Goal: Find specific page/section: Find specific page/section

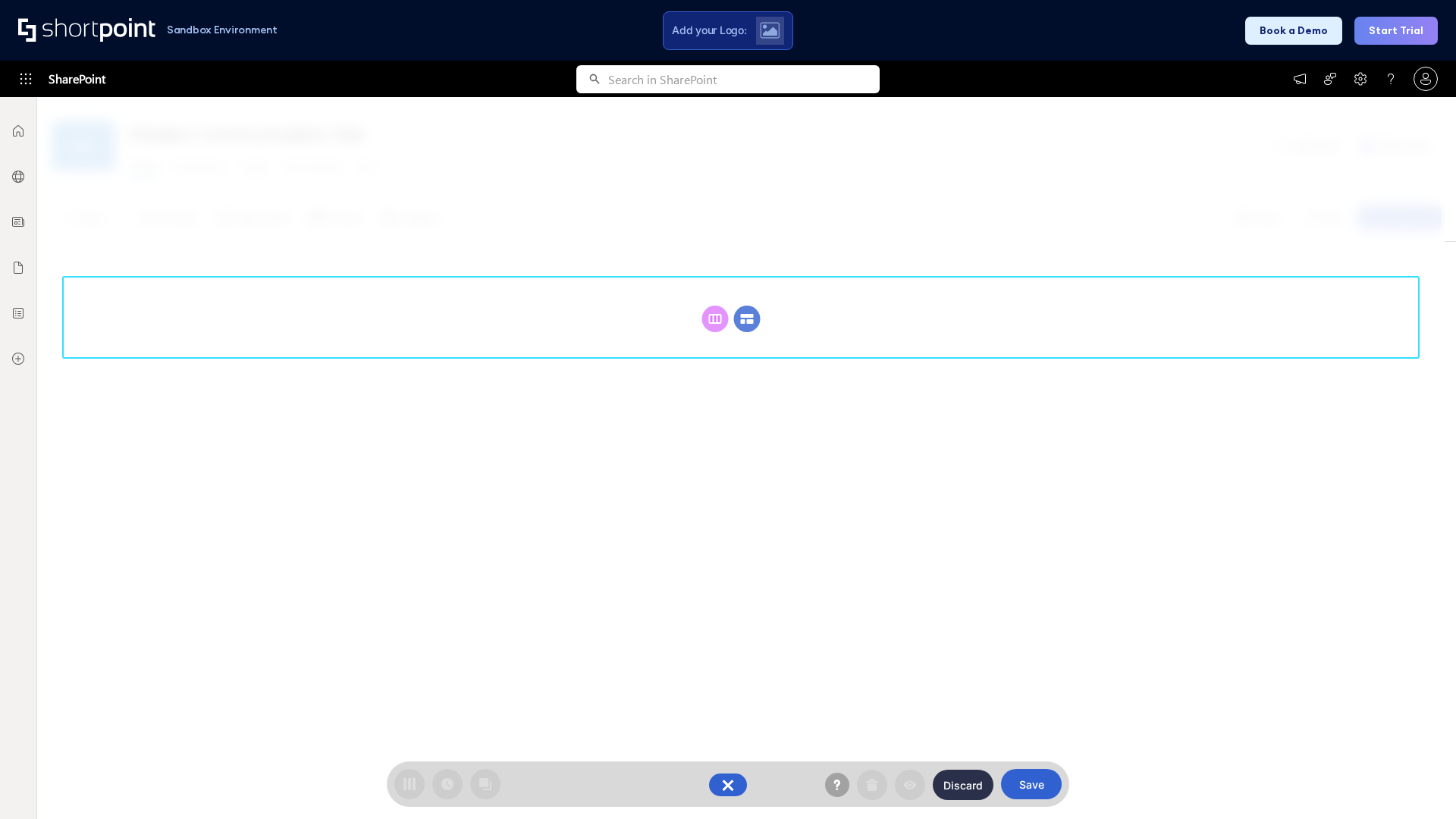
scroll to position [209, 0]
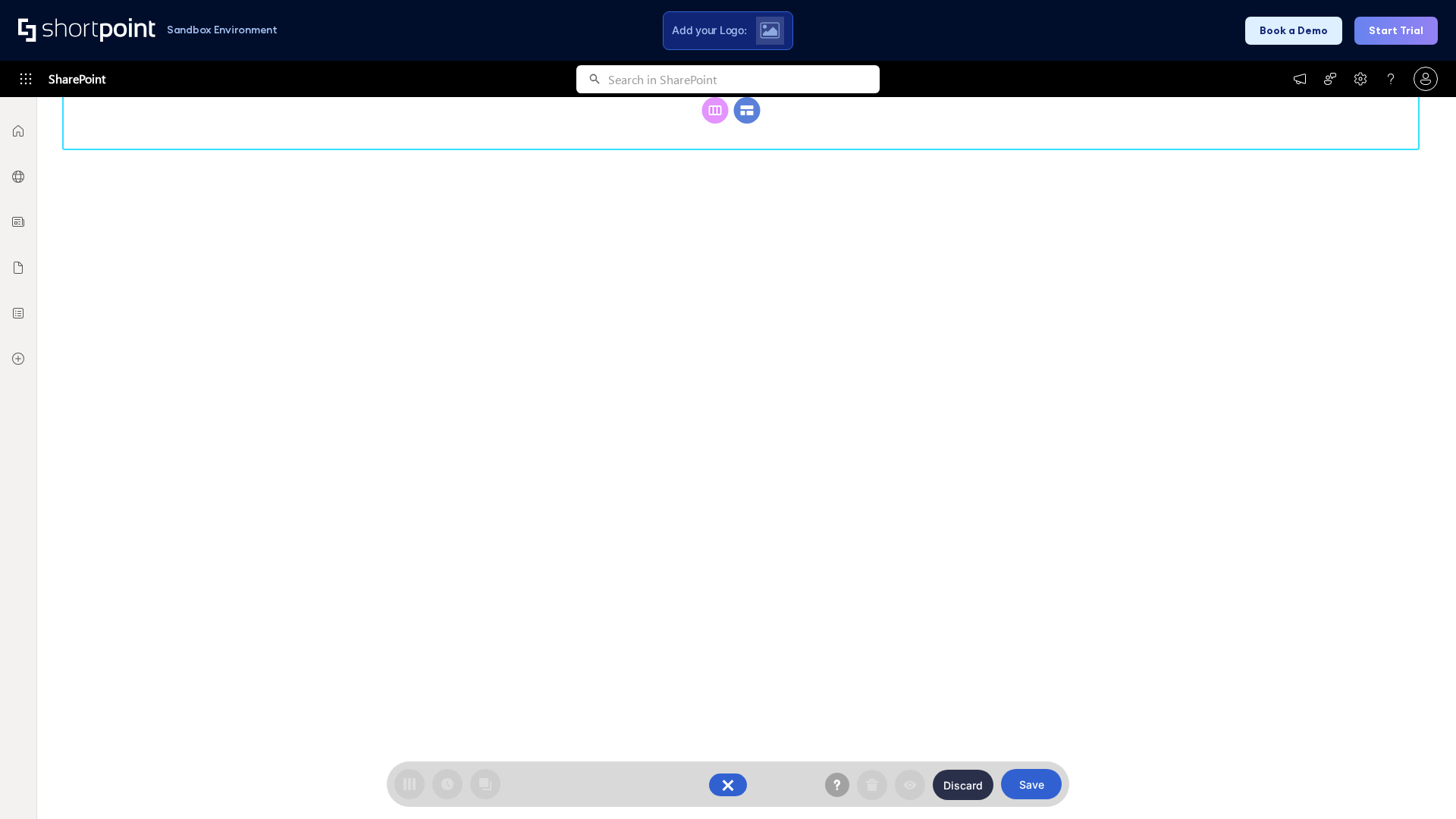
click at [747, 124] on circle at bounding box center [748, 110] width 27 height 27
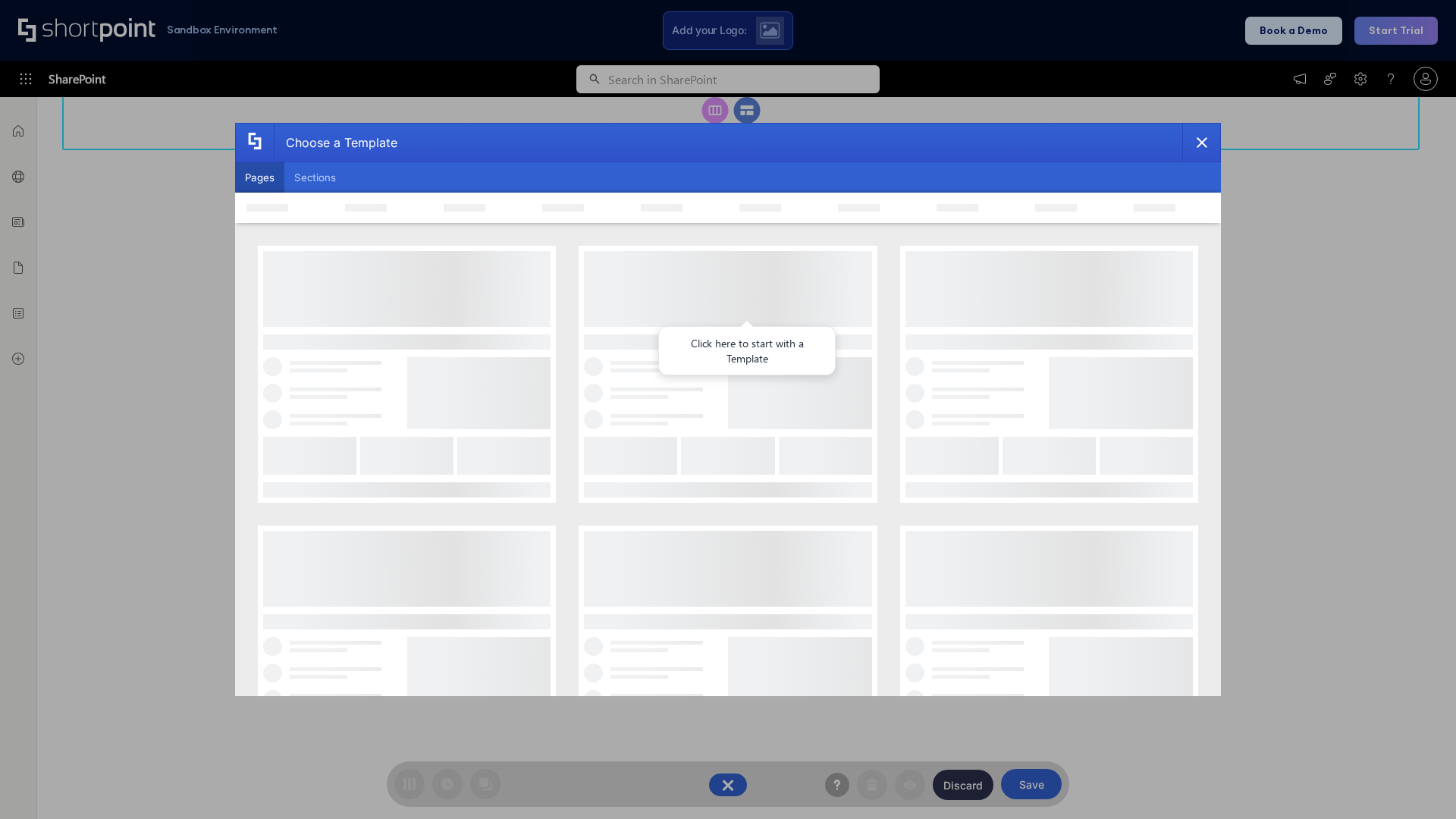
scroll to position [0, 0]
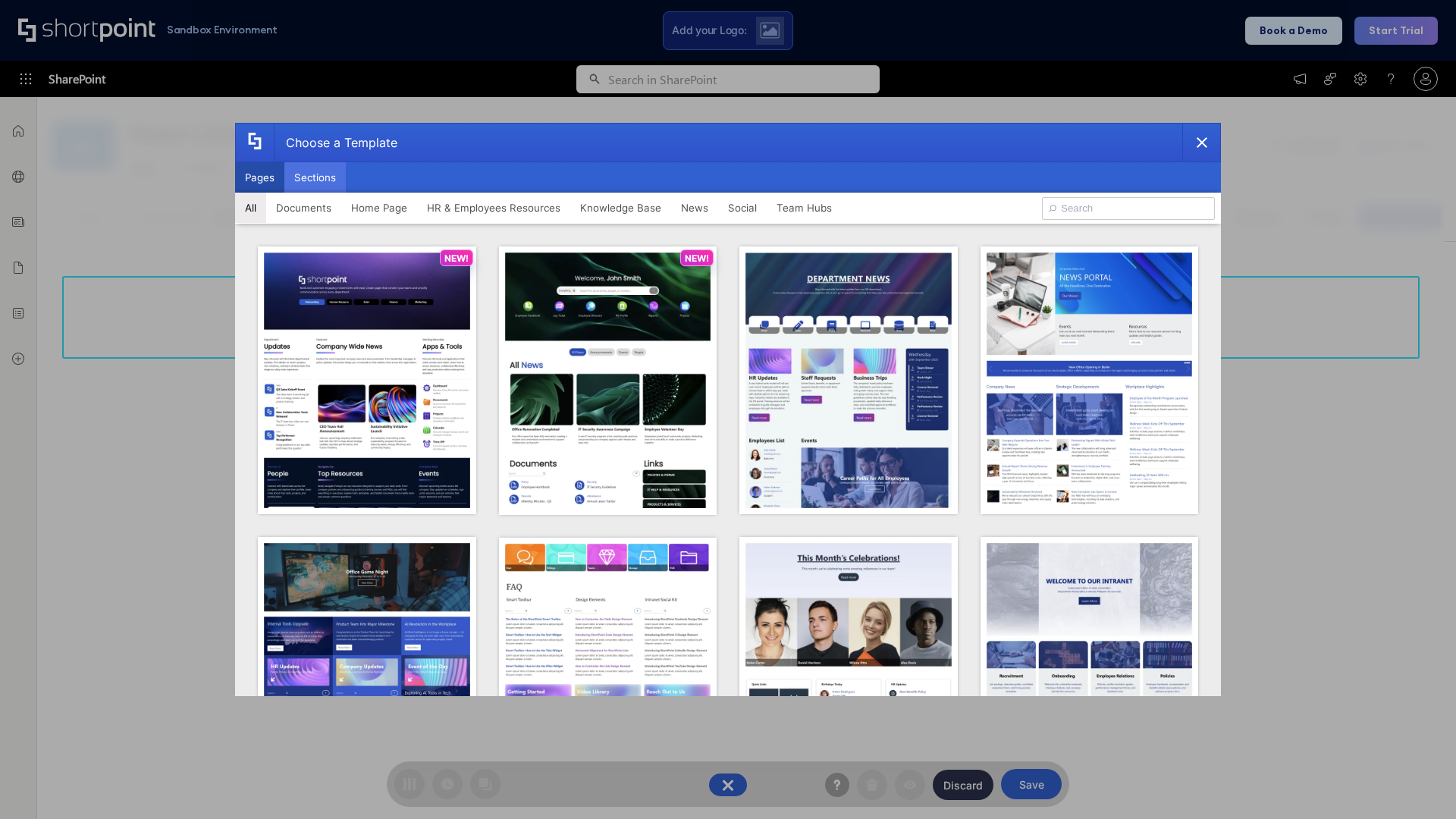
click at [315, 177] on button "Sections" at bounding box center [315, 177] width 62 height 30
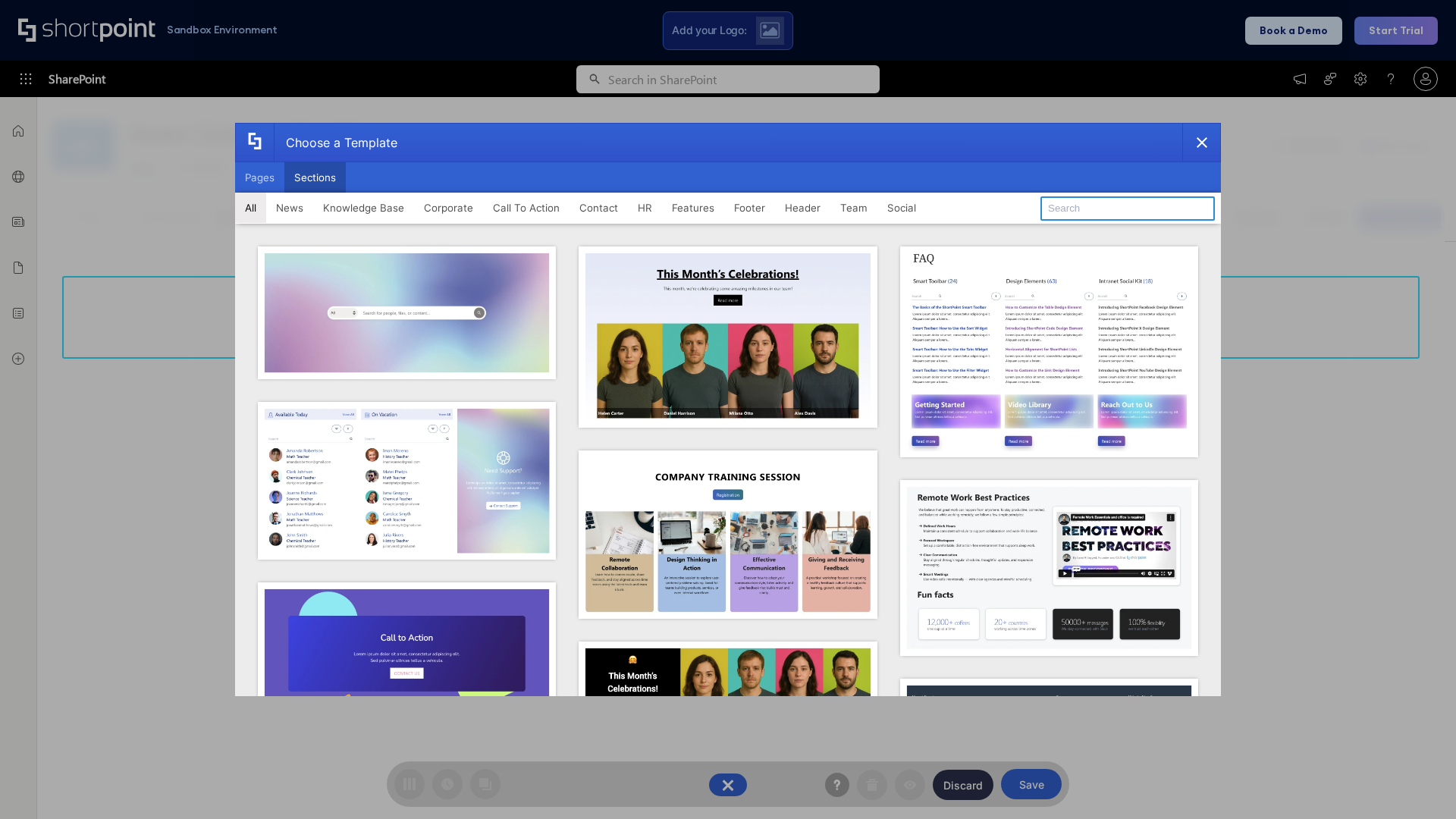
type input "Employee Spotlight 1"
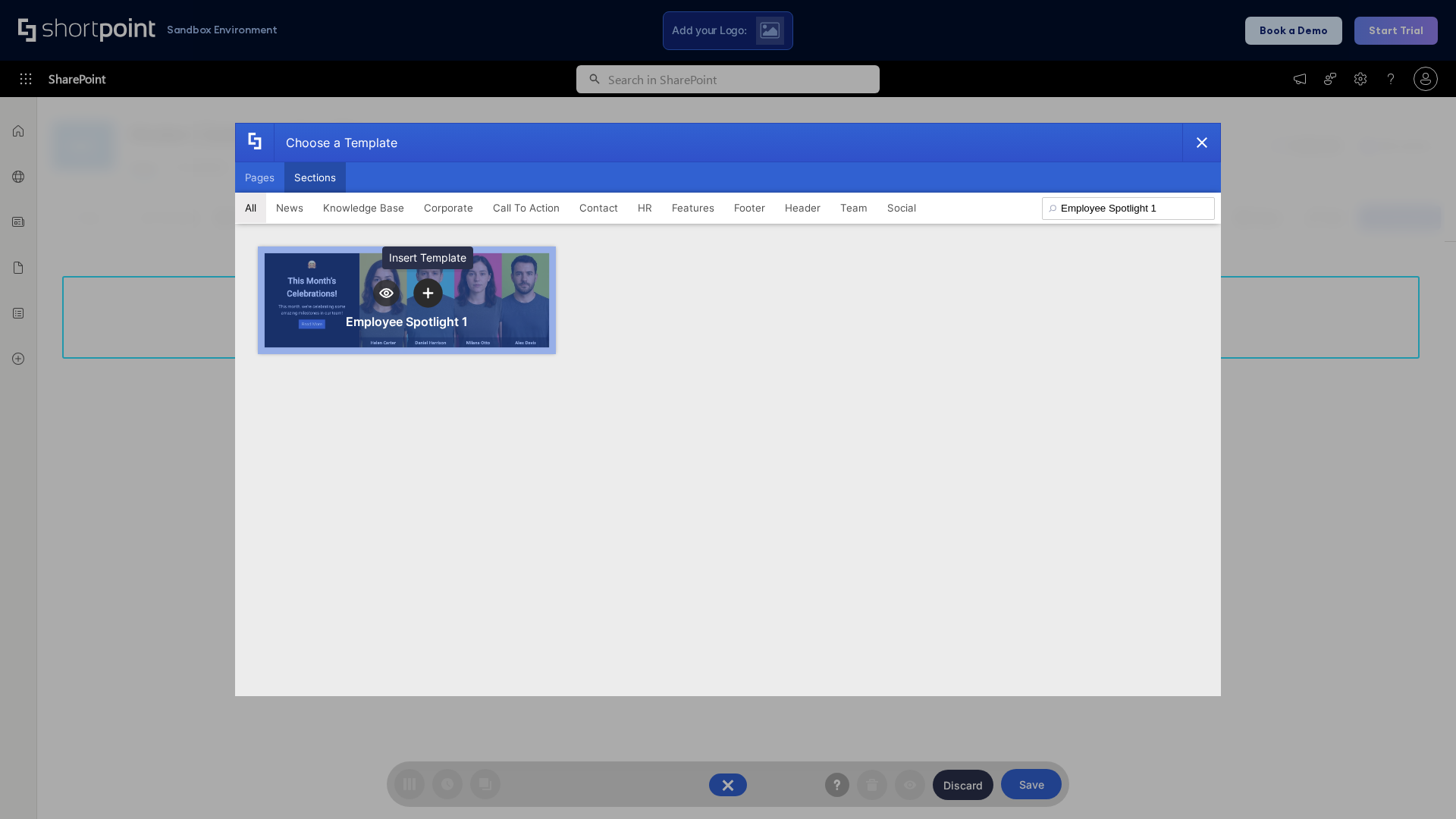
click at [428, 292] on icon "template selector" at bounding box center [428, 292] width 11 height 11
